Goal: Book appointment/travel/reservation

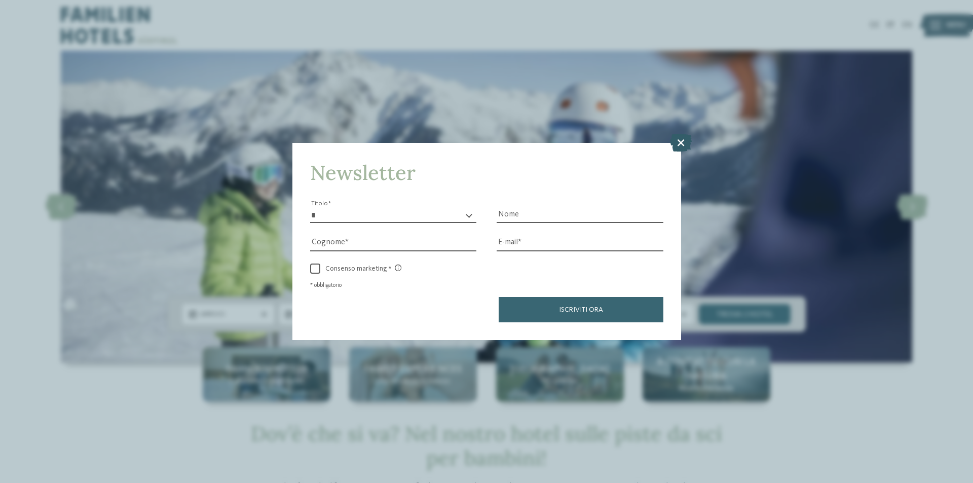
click at [679, 142] on icon at bounding box center [681, 143] width 22 height 18
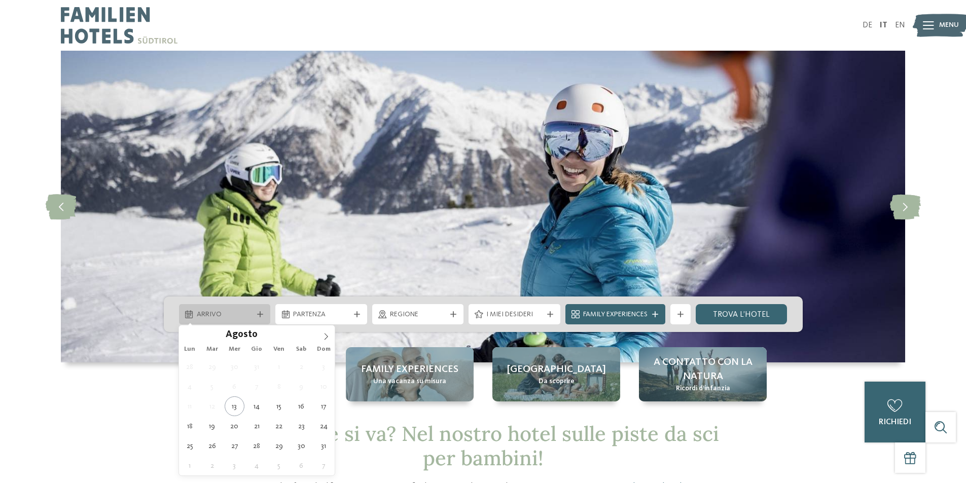
click at [235, 311] on span "Arrivo" at bounding box center [225, 315] width 56 height 10
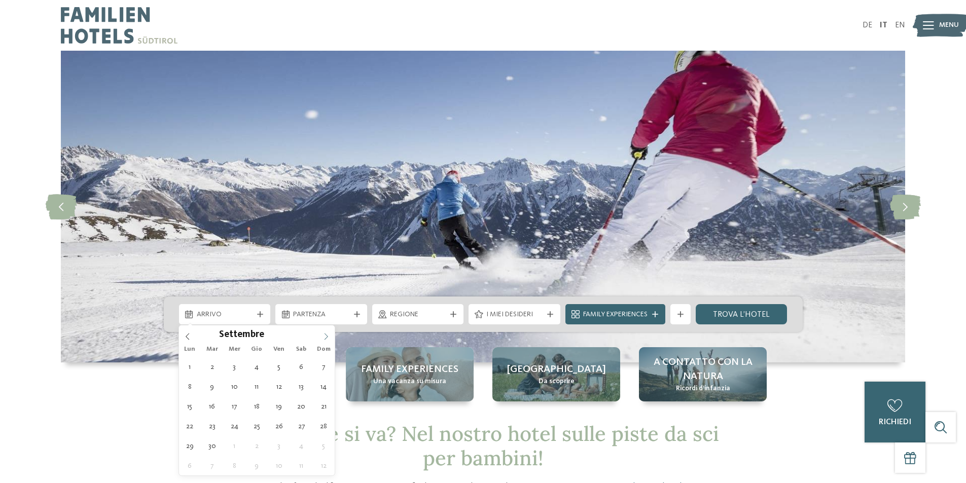
click at [325, 335] on icon at bounding box center [325, 336] width 7 height 7
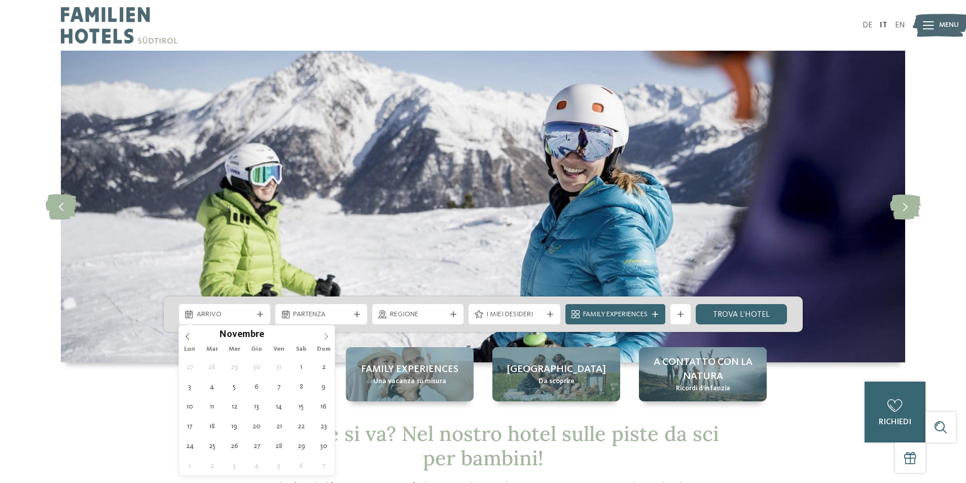
click at [325, 335] on icon at bounding box center [325, 336] width 7 height 7
type input "****"
click at [325, 335] on icon at bounding box center [325, 336] width 7 height 7
type div "[DATE]"
type input "****"
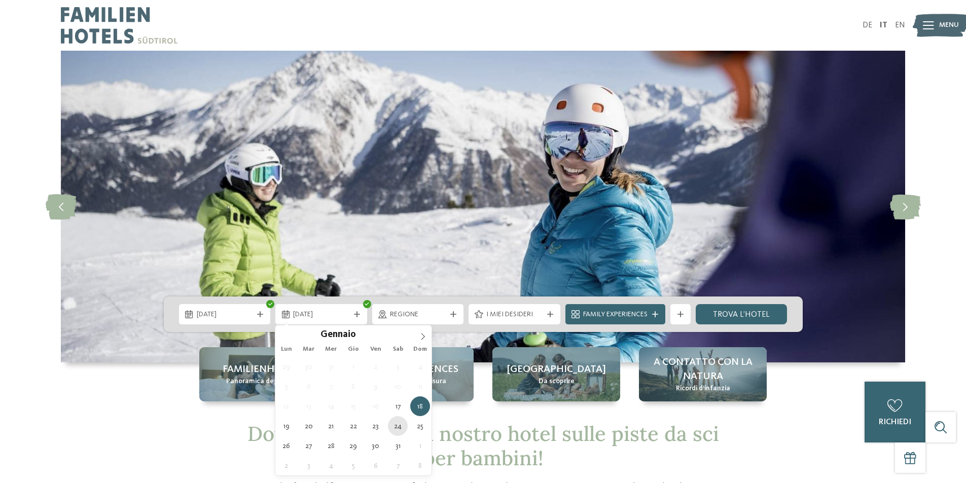
type div "[DATE]"
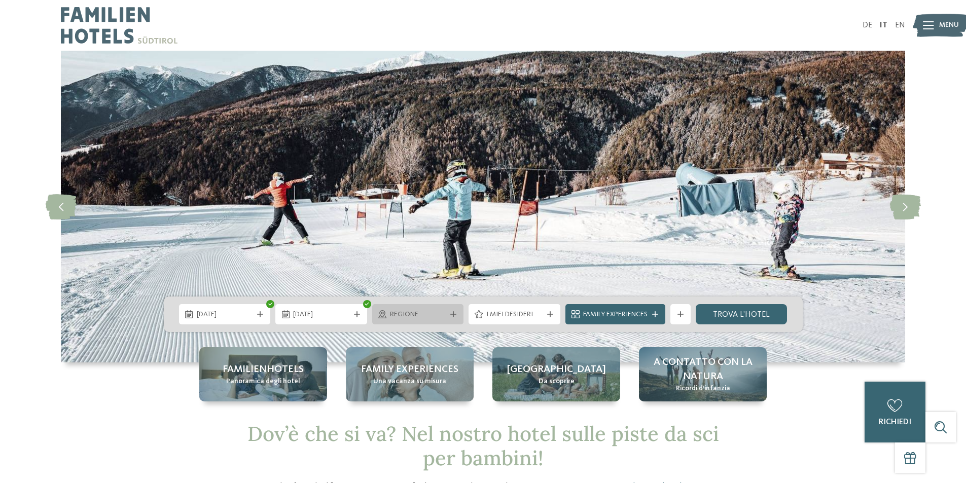
click at [409, 312] on span "Regione" at bounding box center [418, 315] width 56 height 10
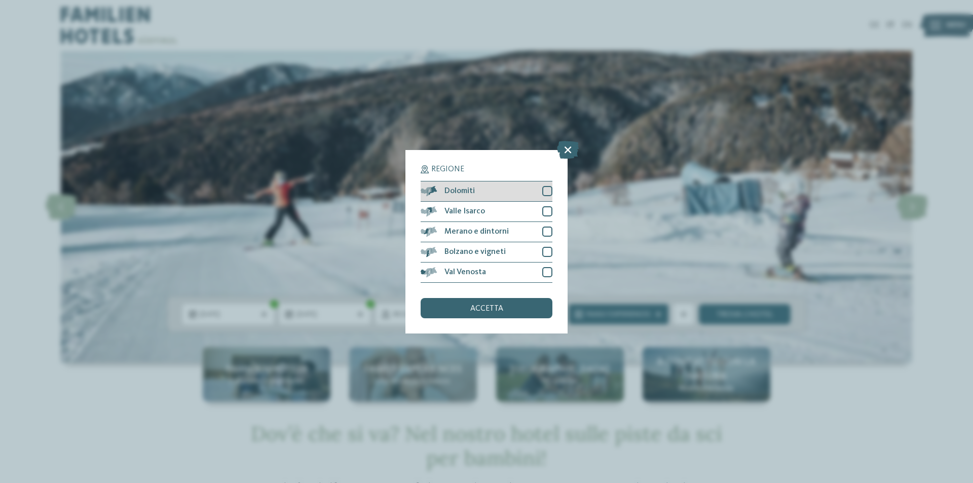
click at [550, 192] on div at bounding box center [547, 191] width 10 height 10
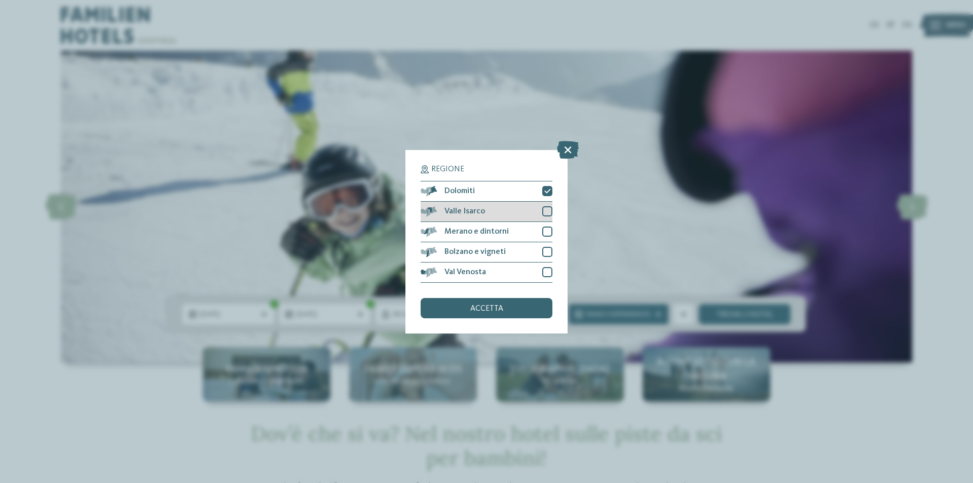
click at [544, 212] on div at bounding box center [547, 211] width 10 height 10
click at [546, 273] on div at bounding box center [547, 272] width 10 height 10
click at [524, 309] on div "accetta" at bounding box center [487, 308] width 132 height 20
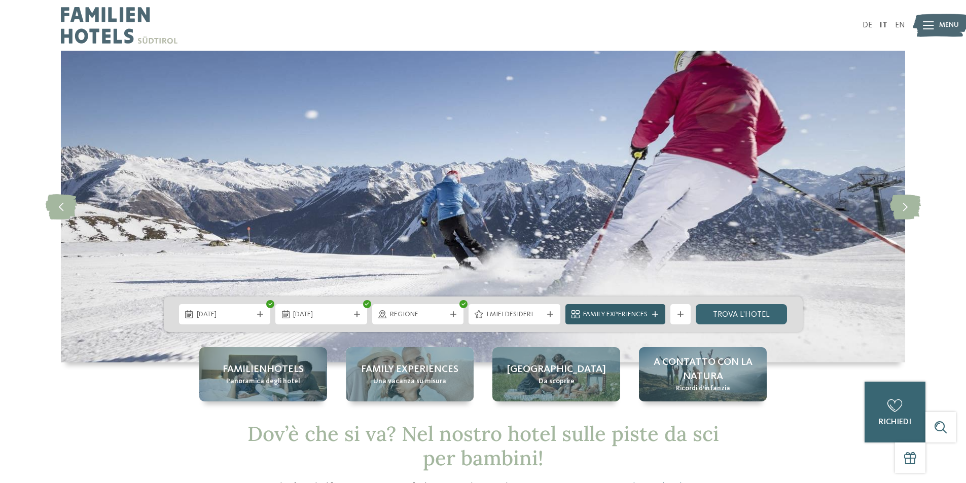
click at [597, 310] on span "Family Experiences" at bounding box center [615, 315] width 64 height 10
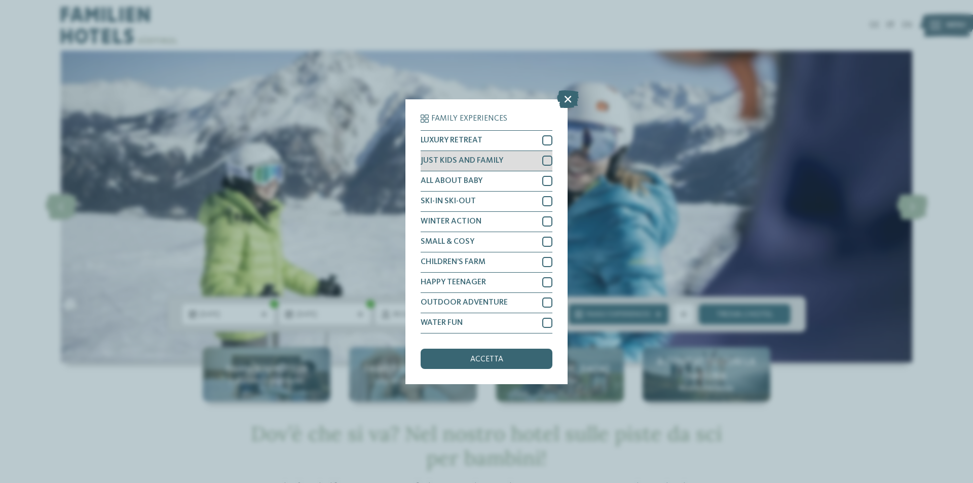
click at [544, 159] on div at bounding box center [547, 161] width 10 height 10
click at [541, 203] on div "SKI-IN SKI-OUT" at bounding box center [487, 202] width 132 height 20
click at [547, 219] on div at bounding box center [547, 221] width 10 height 10
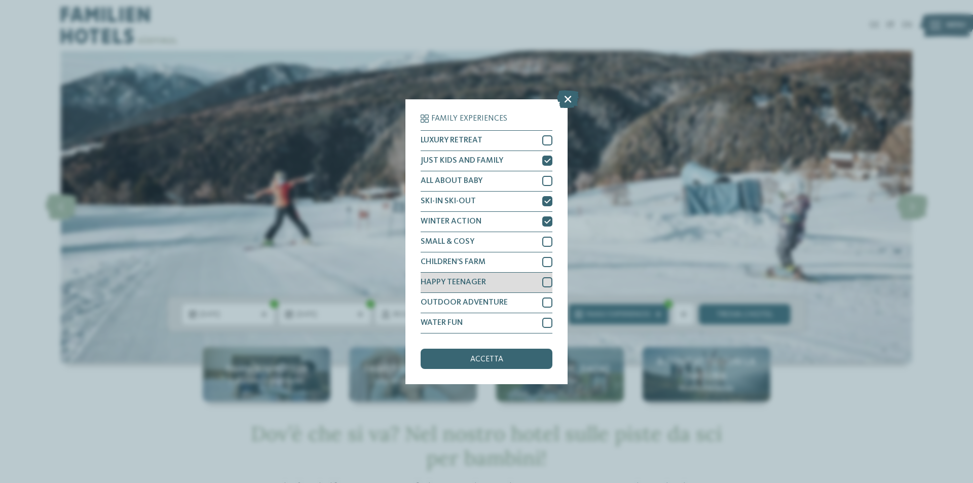
click at [545, 281] on div at bounding box center [547, 282] width 10 height 10
click at [549, 305] on div at bounding box center [547, 303] width 10 height 10
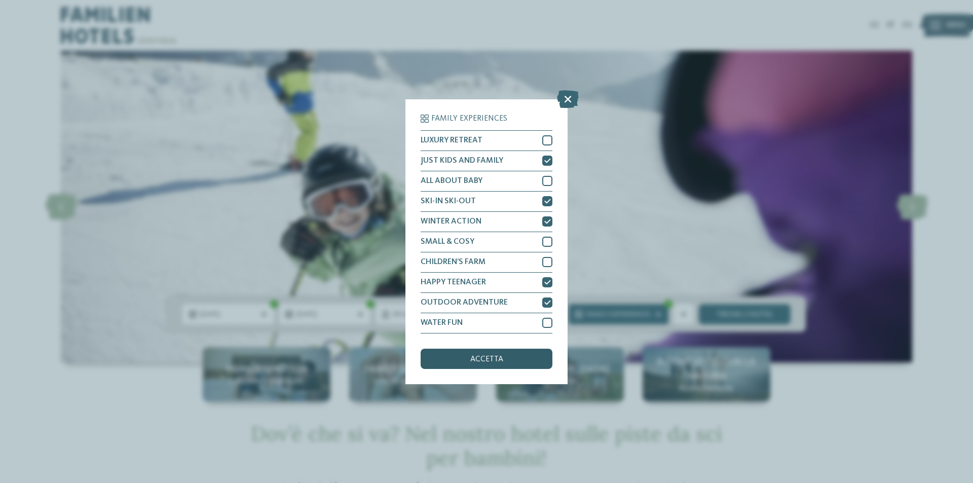
click at [503, 367] on div "accetta" at bounding box center [487, 359] width 132 height 20
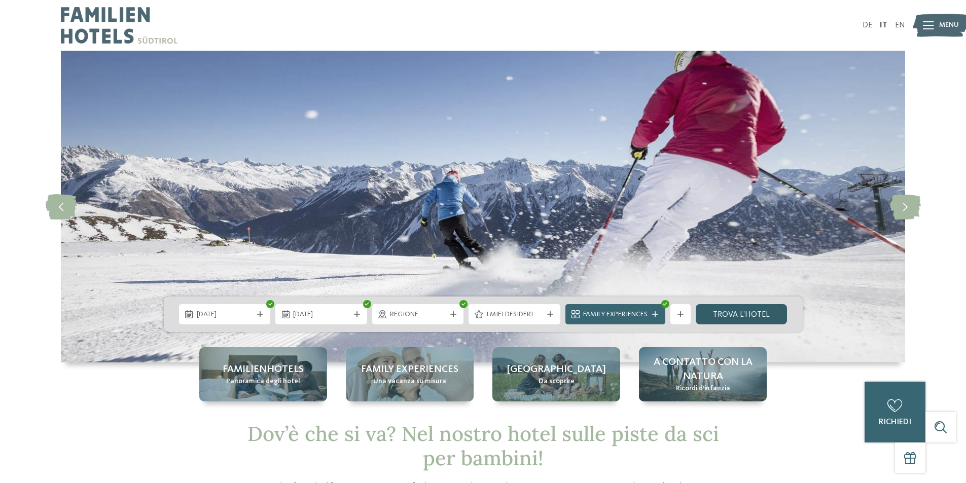
click at [734, 322] on link "trova l’hotel" at bounding box center [741, 314] width 92 height 20
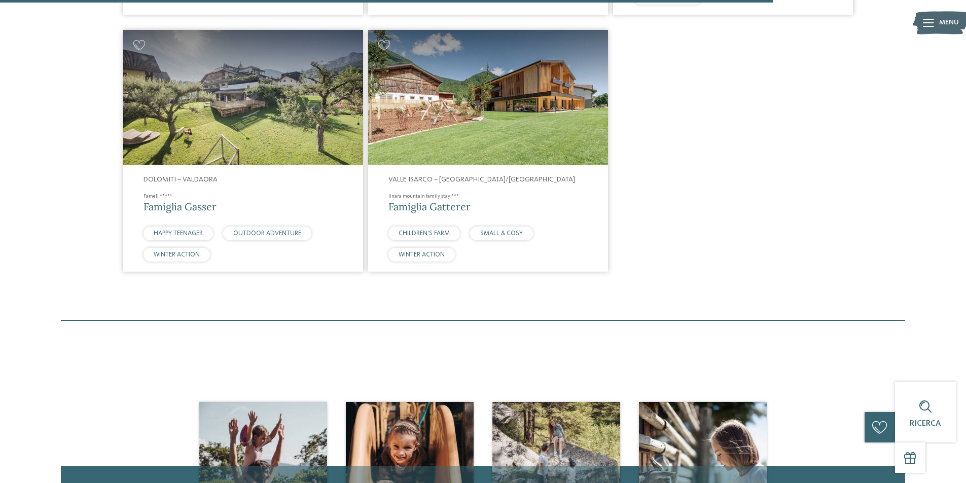
scroll to position [1524, 0]
